Goal: Task Accomplishment & Management: Manage account settings

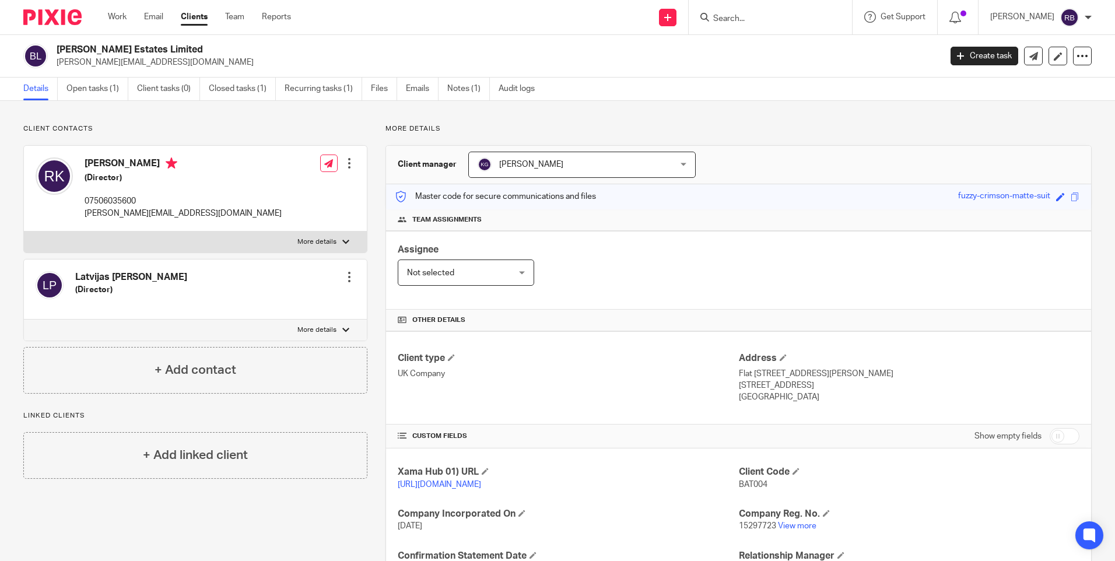
scroll to position [127, 0]
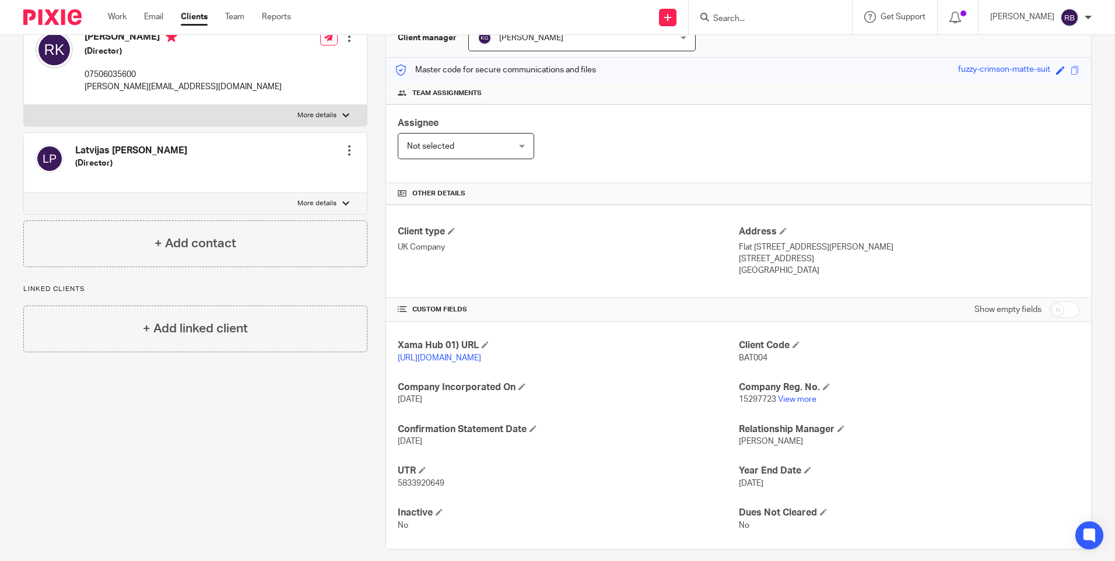
click at [166, 466] on div "Client contacts Latvijas Nikijs Pukjans (Director) Edit contact Create client f…" at bounding box center [186, 274] width 362 height 552
click at [357, 427] on div "Client contacts Latvijas Nikijs Pukjans (Director) Edit contact Create client f…" at bounding box center [186, 274] width 362 height 552
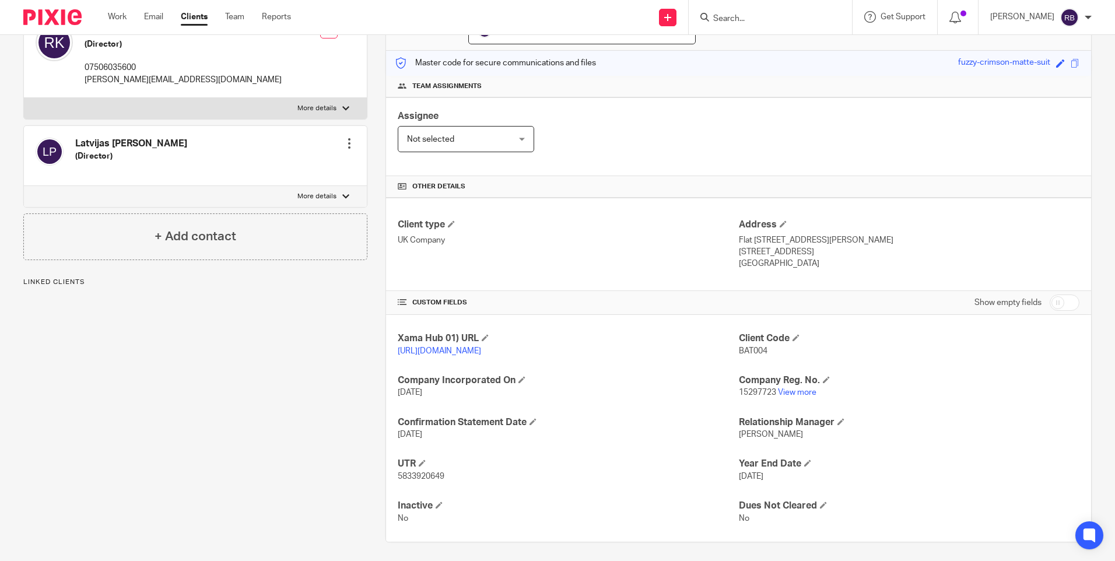
scroll to position [150, 0]
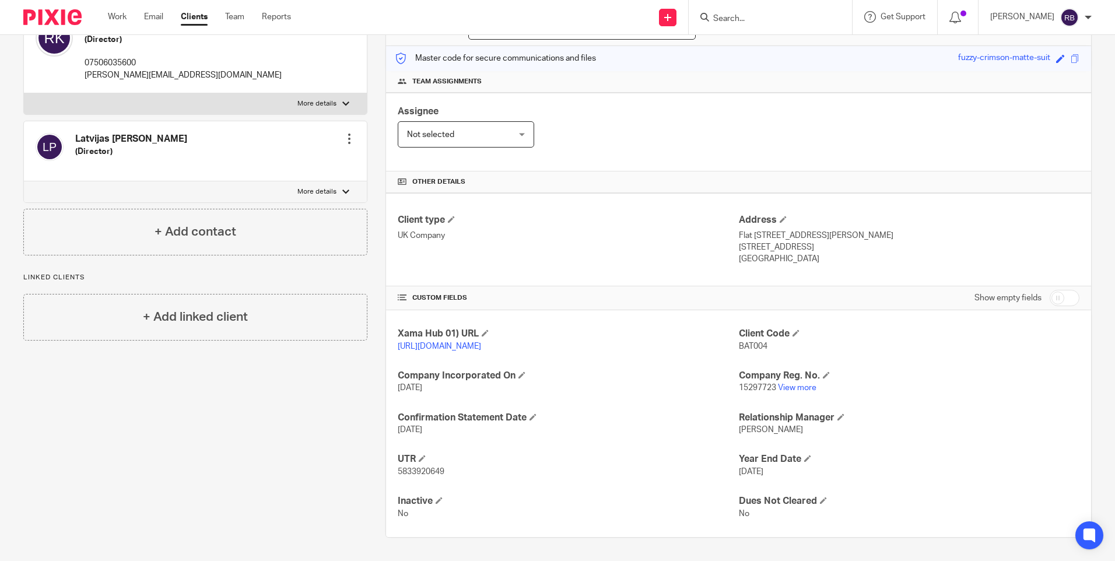
click at [757, 20] on input "Search" at bounding box center [764, 19] width 105 height 11
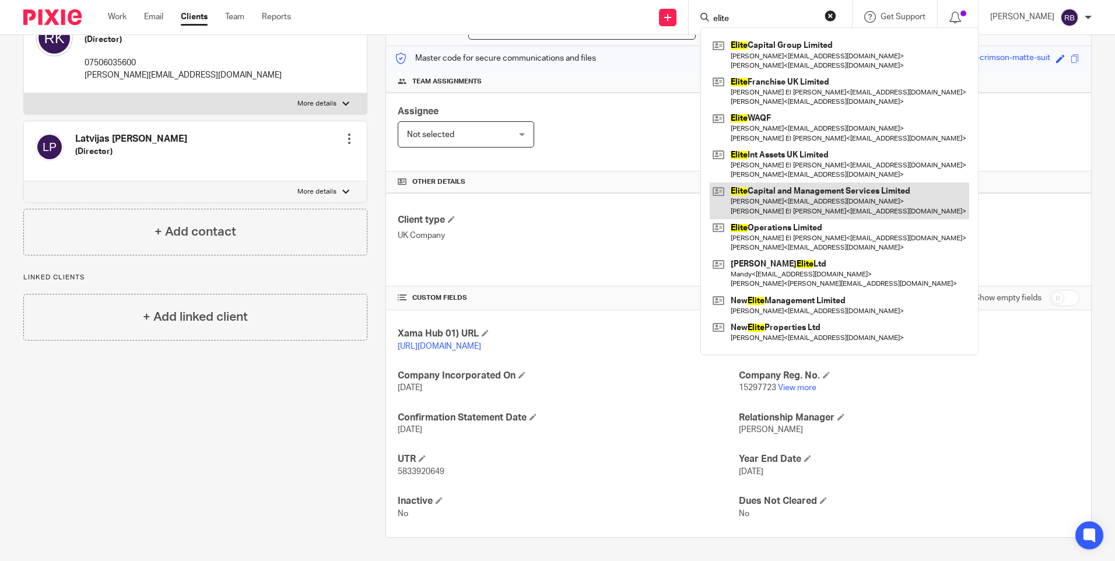
type input "elite"
click at [810, 198] on link at bounding box center [840, 201] width 260 height 36
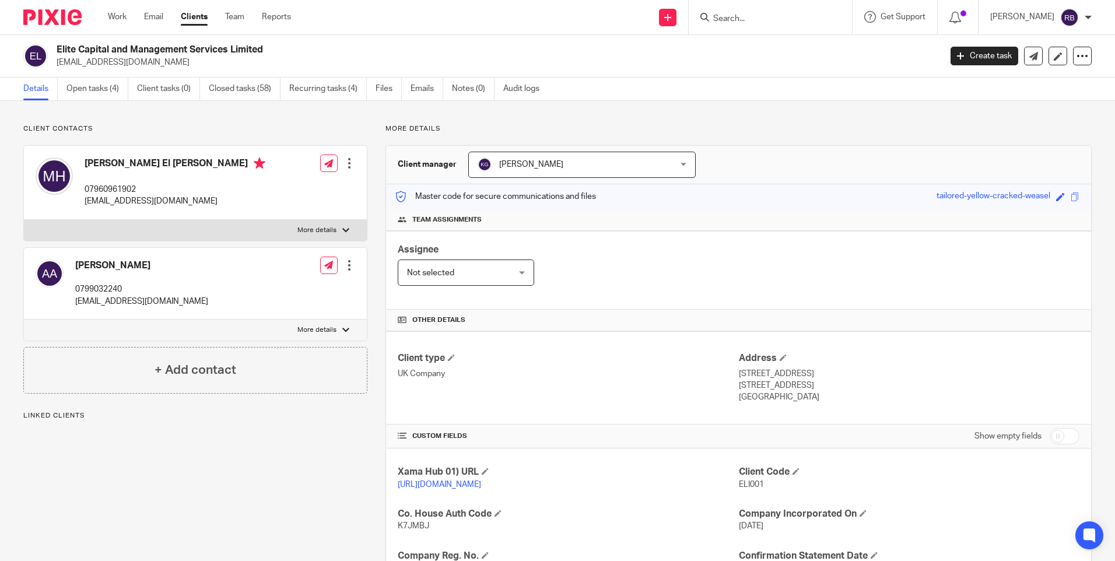
drag, startPoint x: 272, startPoint y: 50, endPoint x: 53, endPoint y: 45, distance: 219.4
click at [53, 45] on div "Elite Capital and Management Services Limited lcrawford@mercycrowd.com" at bounding box center [478, 56] width 910 height 25
click at [113, 19] on link "Work" at bounding box center [117, 17] width 19 height 12
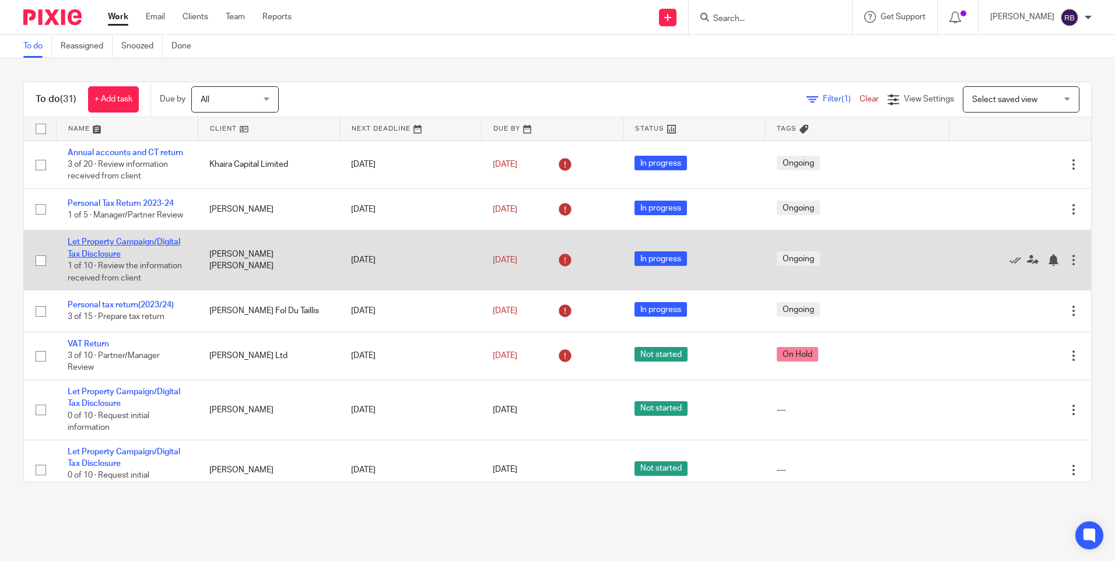
click at [157, 258] on link "Let Property Campaign/Digital Tax Disclosure" at bounding box center [124, 248] width 113 height 20
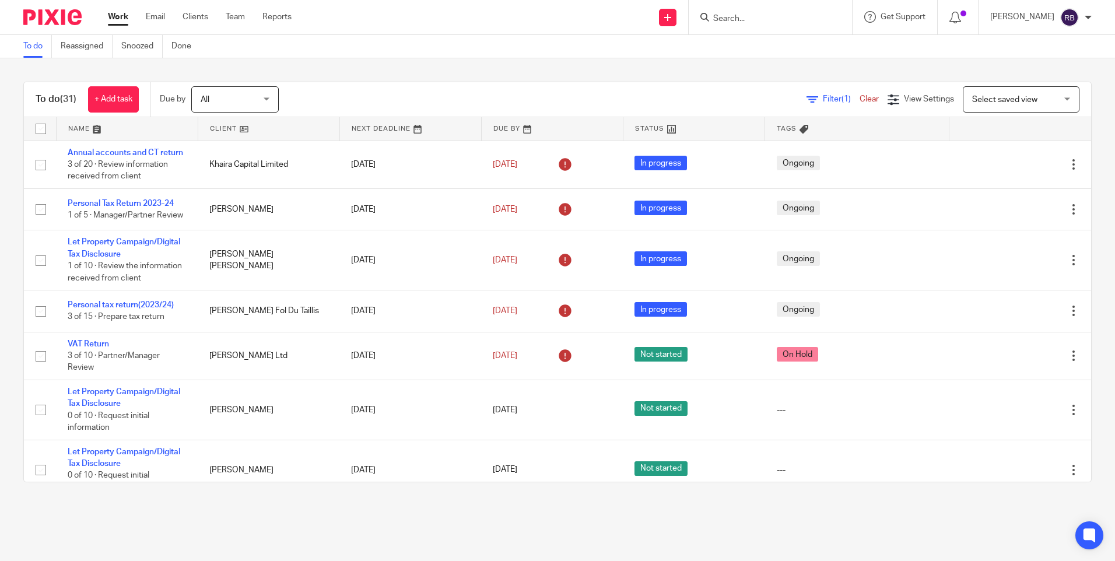
click at [793, 24] on input "Search" at bounding box center [764, 19] width 105 height 11
click at [768, 20] on input "Search" at bounding box center [764, 19] width 105 height 11
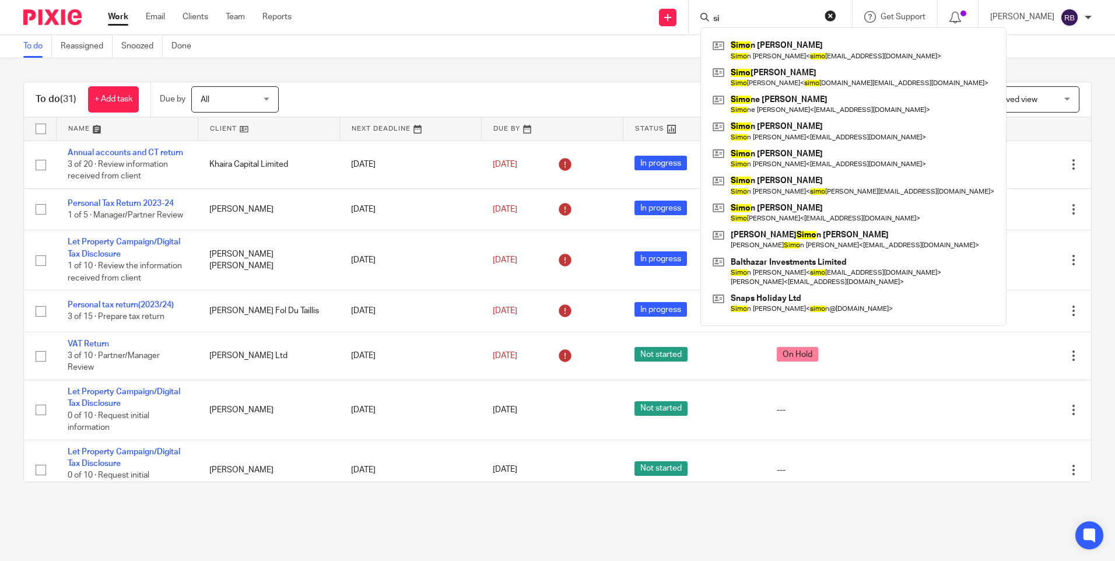
type input "s"
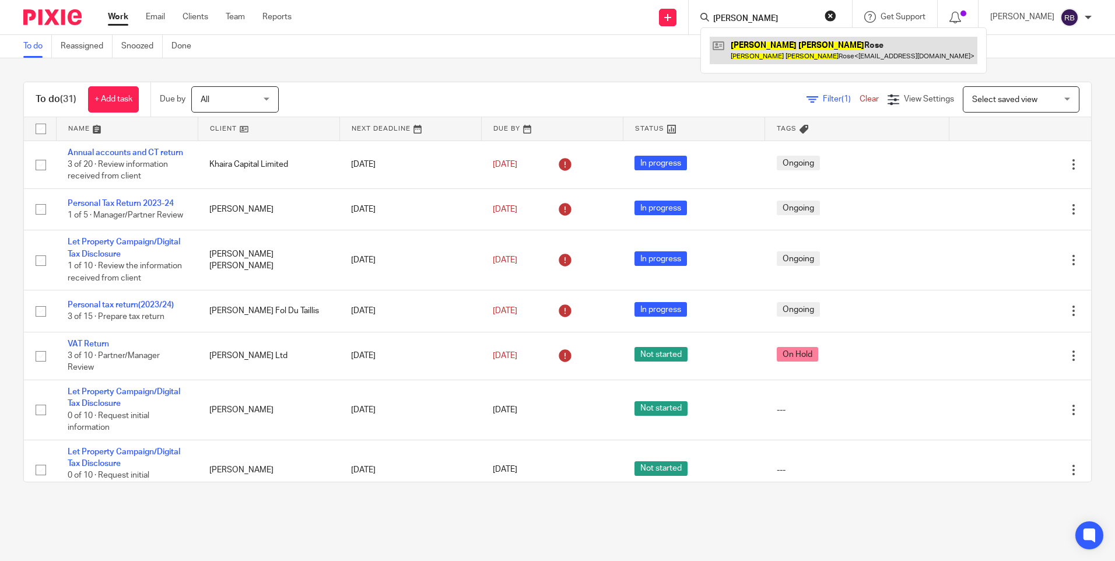
type input "david simon"
click at [786, 46] on link at bounding box center [844, 50] width 268 height 27
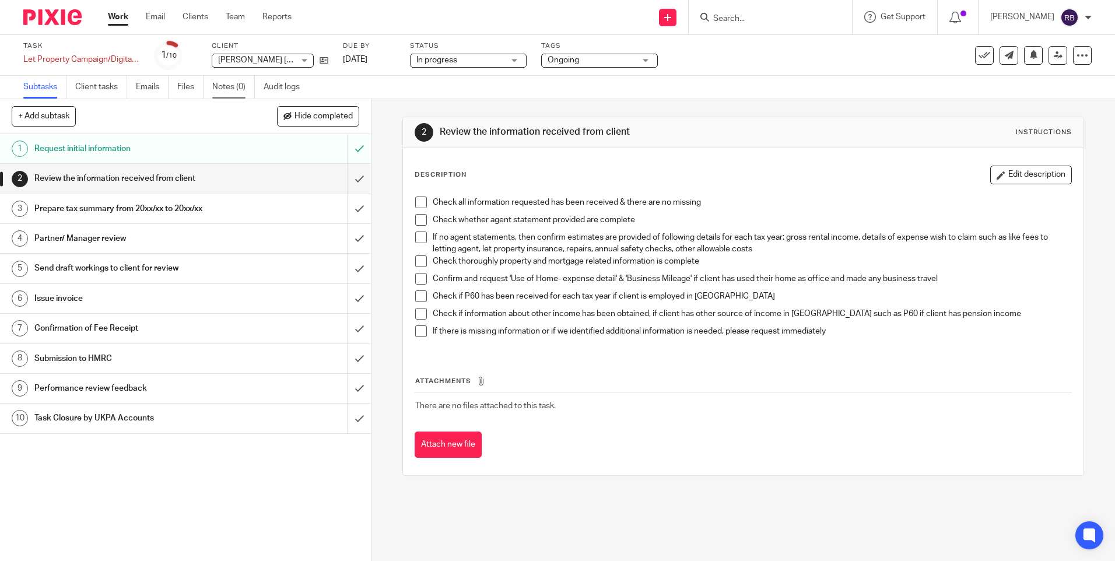
click at [230, 83] on link "Notes (0)" at bounding box center [233, 87] width 43 height 23
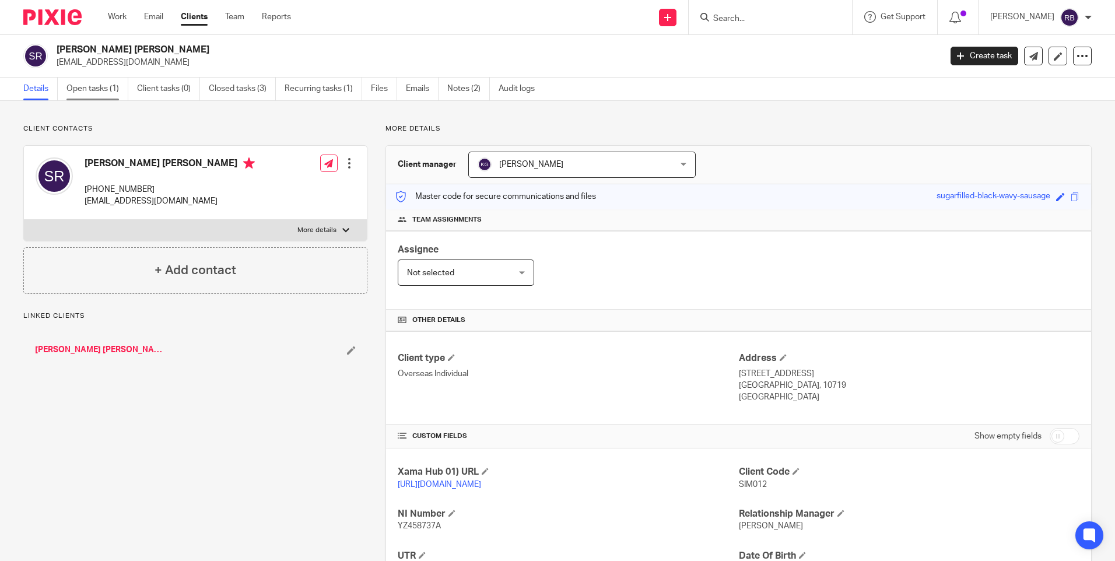
click at [111, 81] on link "Open tasks (1)" at bounding box center [98, 89] width 62 height 23
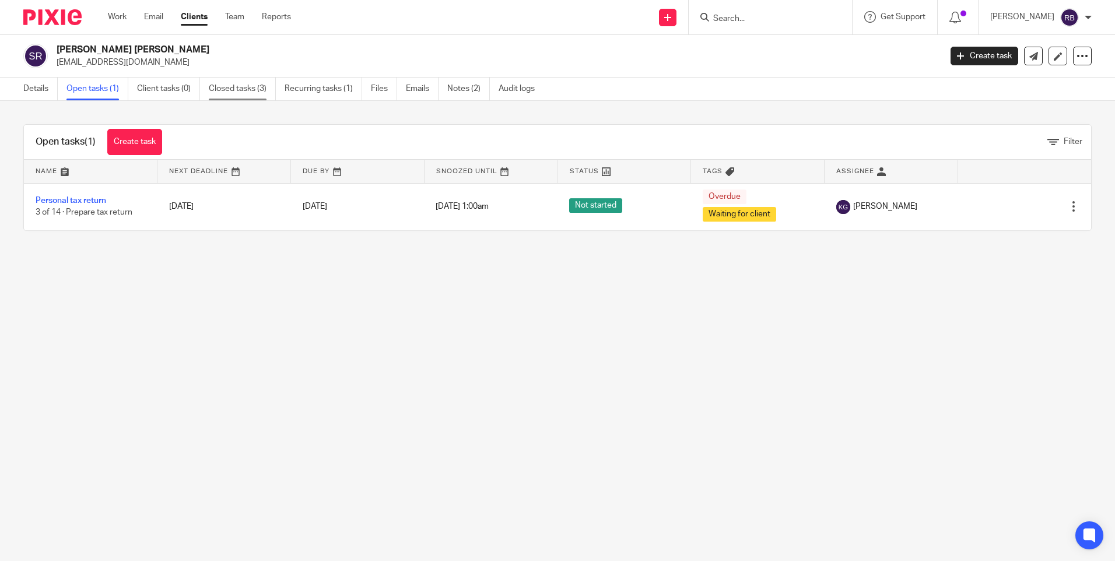
click at [235, 91] on link "Closed tasks (3)" at bounding box center [242, 89] width 67 height 23
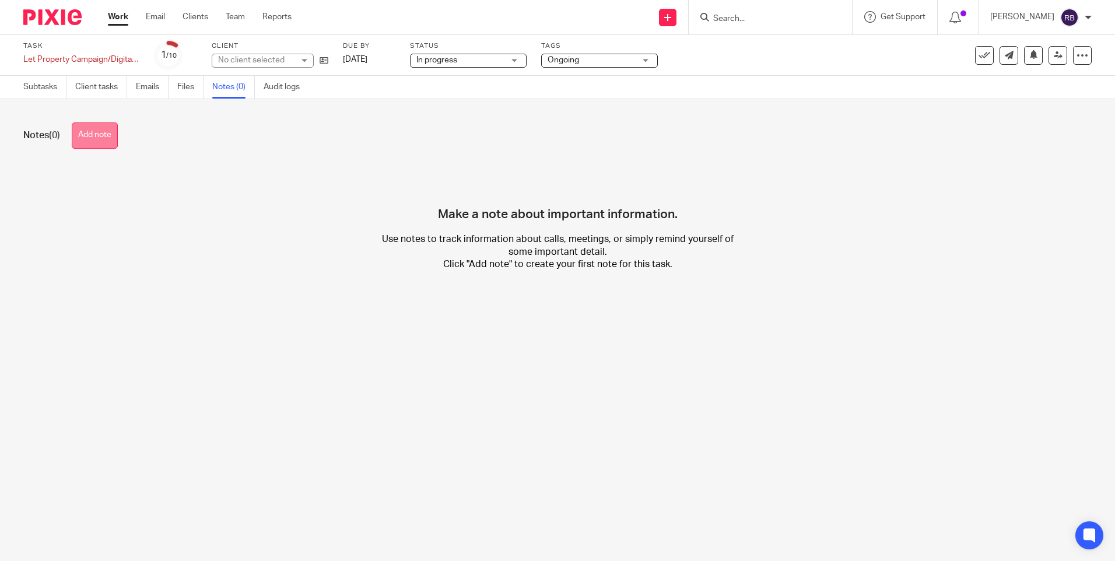
click at [111, 128] on button "Add note" at bounding box center [95, 136] width 46 height 26
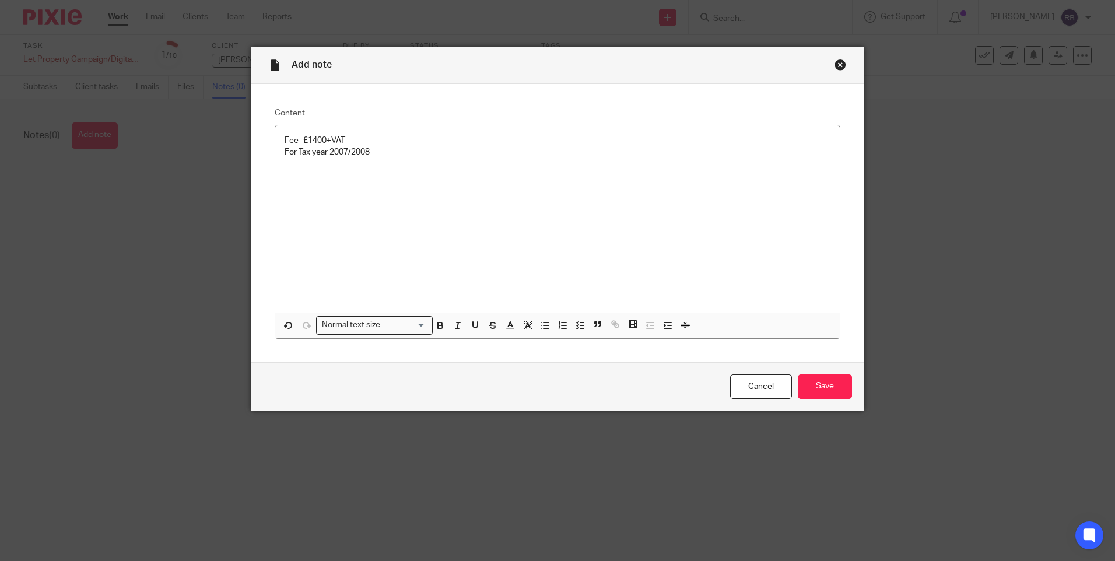
click at [404, 155] on p "For Tax year 2007/2008" at bounding box center [558, 152] width 546 height 12
click at [824, 393] on input "Save" at bounding box center [825, 387] width 54 height 25
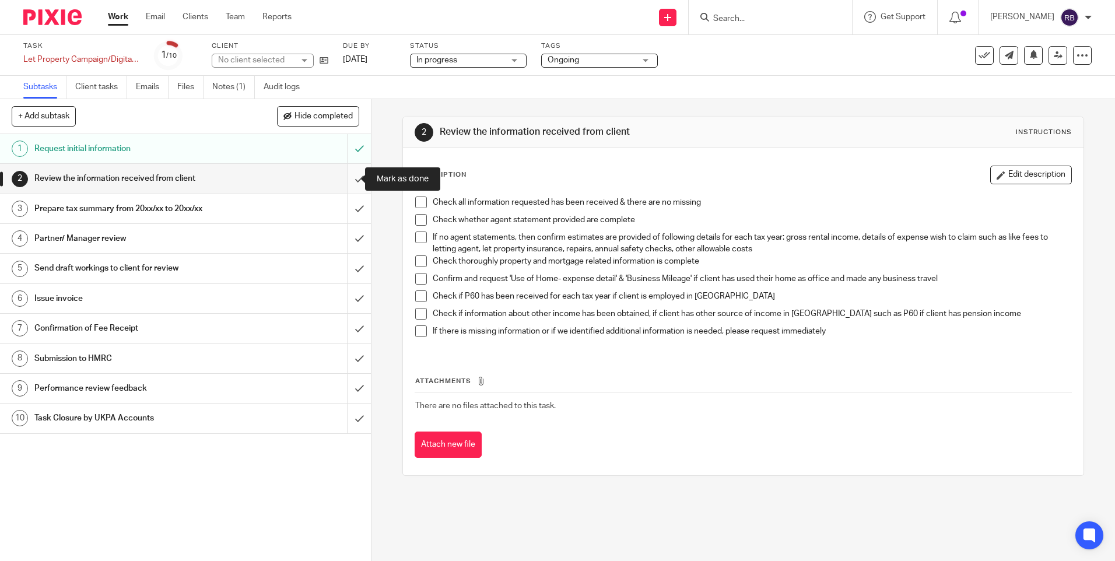
click at [346, 173] on input "submit" at bounding box center [185, 178] width 371 height 29
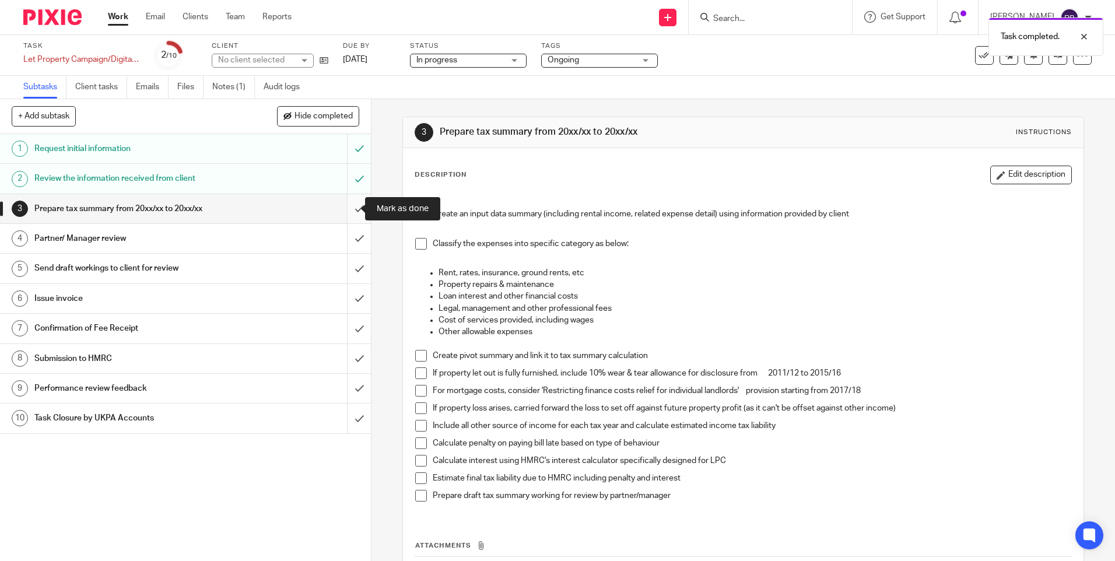
click at [338, 214] on input "submit" at bounding box center [185, 208] width 371 height 29
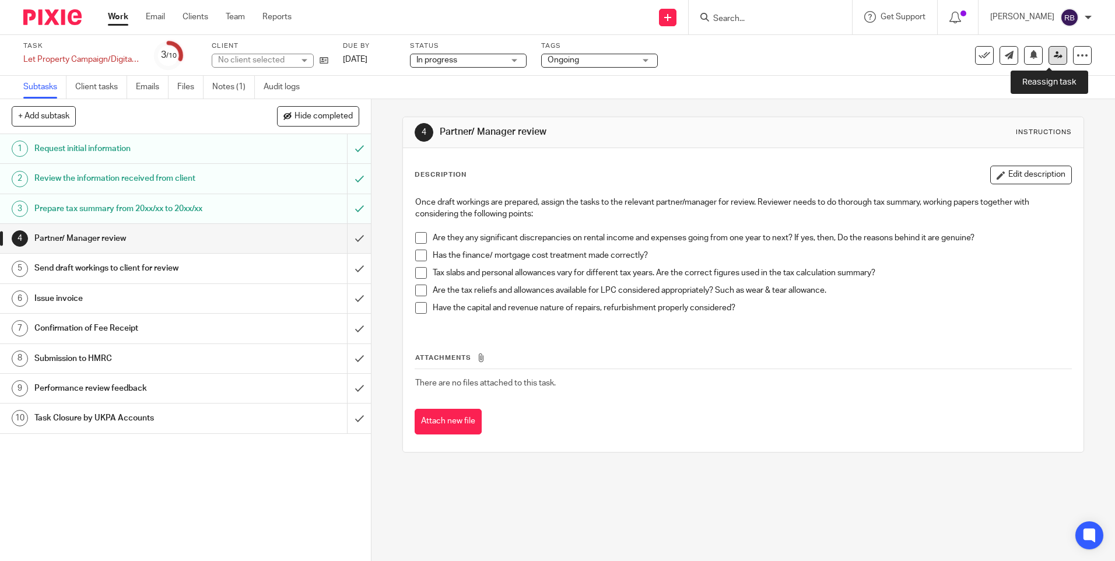
click at [1051, 61] on link at bounding box center [1058, 55] width 19 height 19
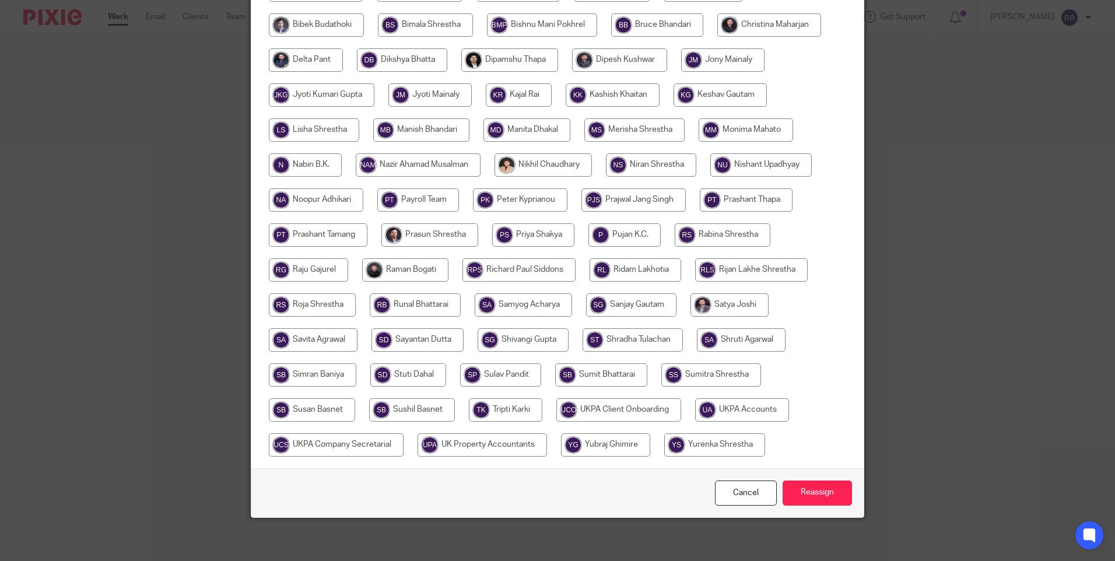
scroll to position [307, 0]
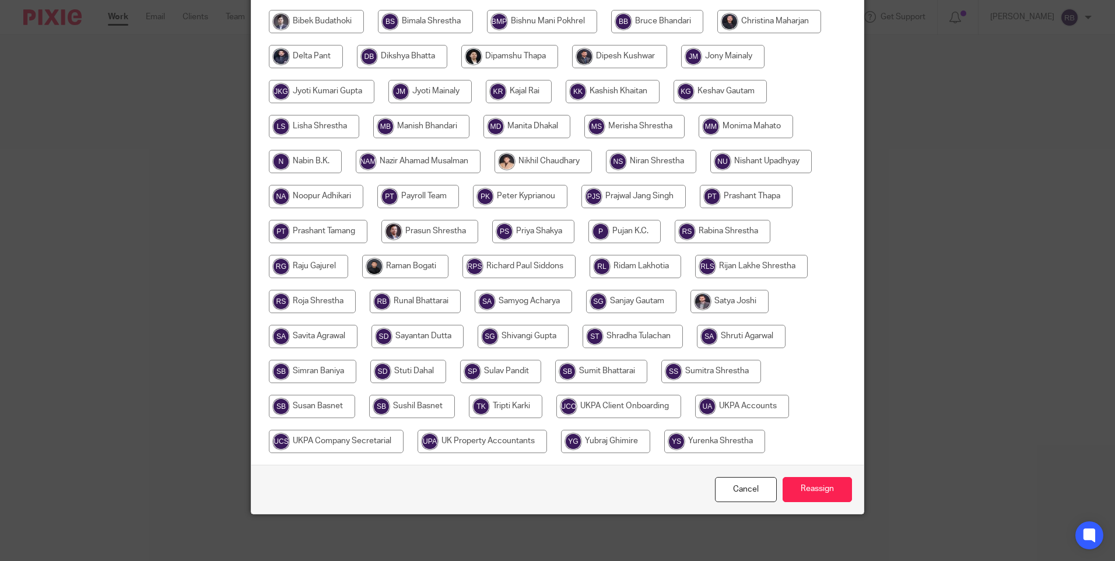
click at [727, 404] on input "radio" at bounding box center [742, 406] width 94 height 23
radio input "true"
click at [818, 492] on input "Reassign" at bounding box center [817, 489] width 69 height 25
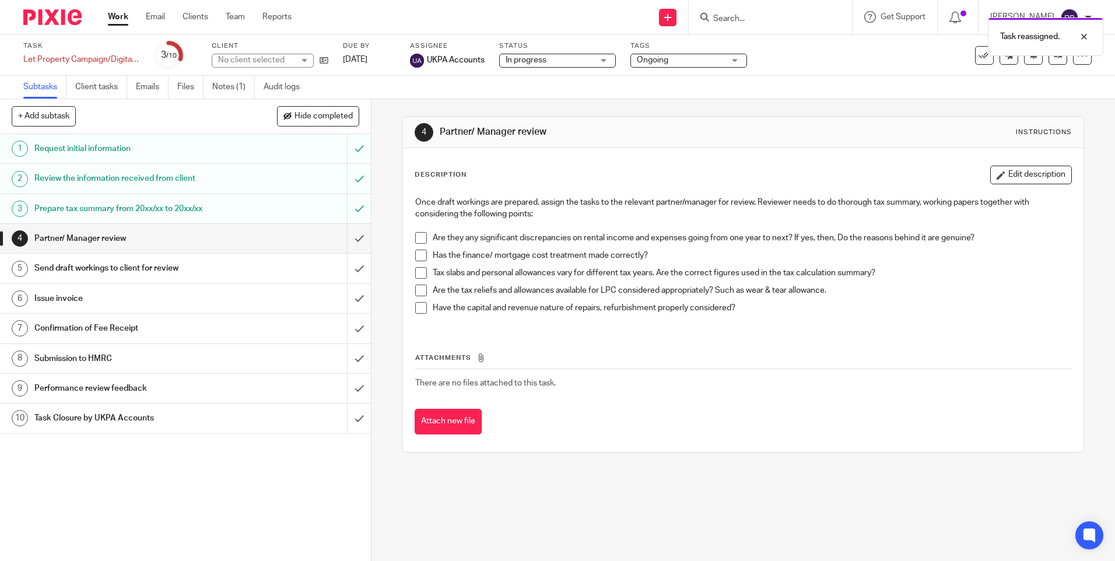
click at [124, 21] on link "Work" at bounding box center [118, 17] width 20 height 12
